Goal: Find specific page/section

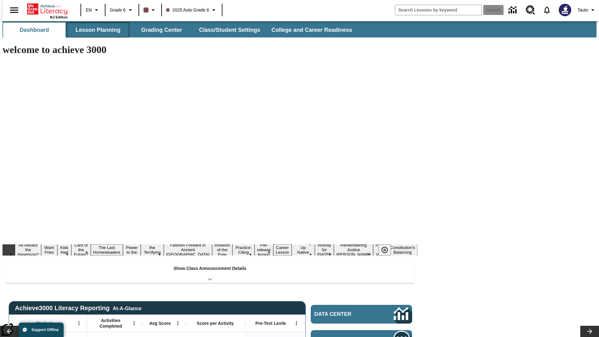
click at [95, 30] on button "Lesson Planning" at bounding box center [98, 29] width 62 height 15
